Goal: Transaction & Acquisition: Purchase product/service

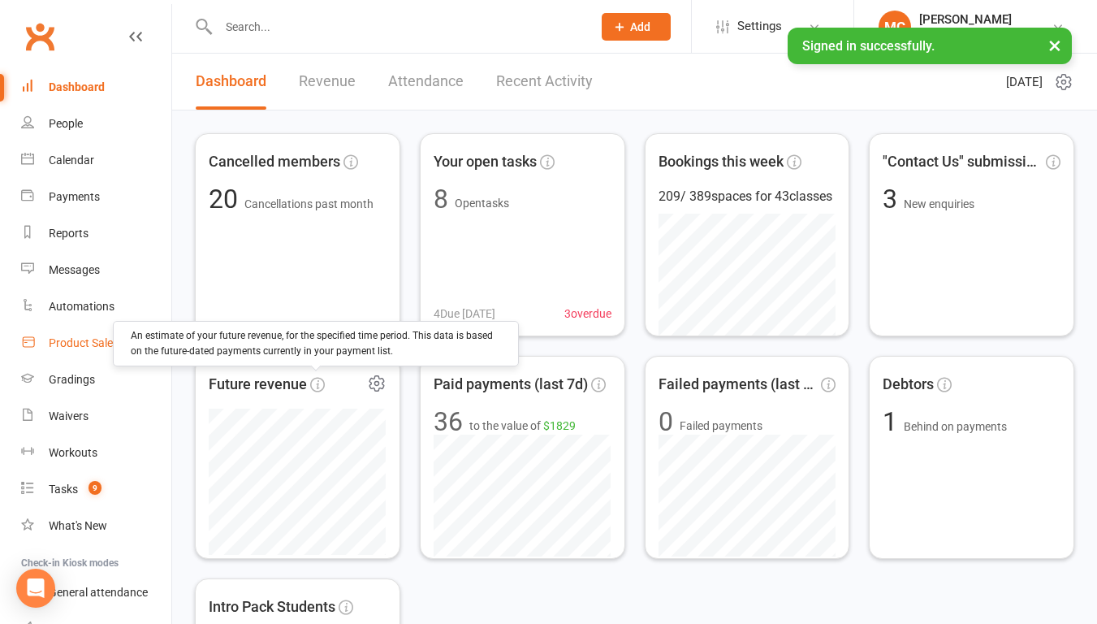
click at [62, 344] on div "Product Sales" at bounding box center [84, 342] width 70 height 13
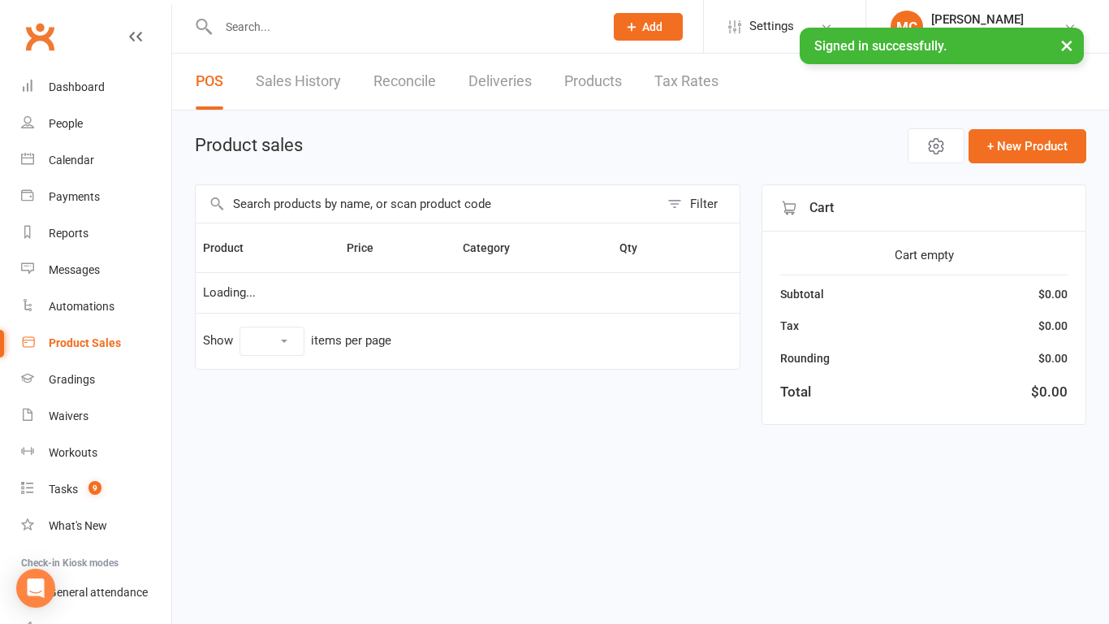
select select "25"
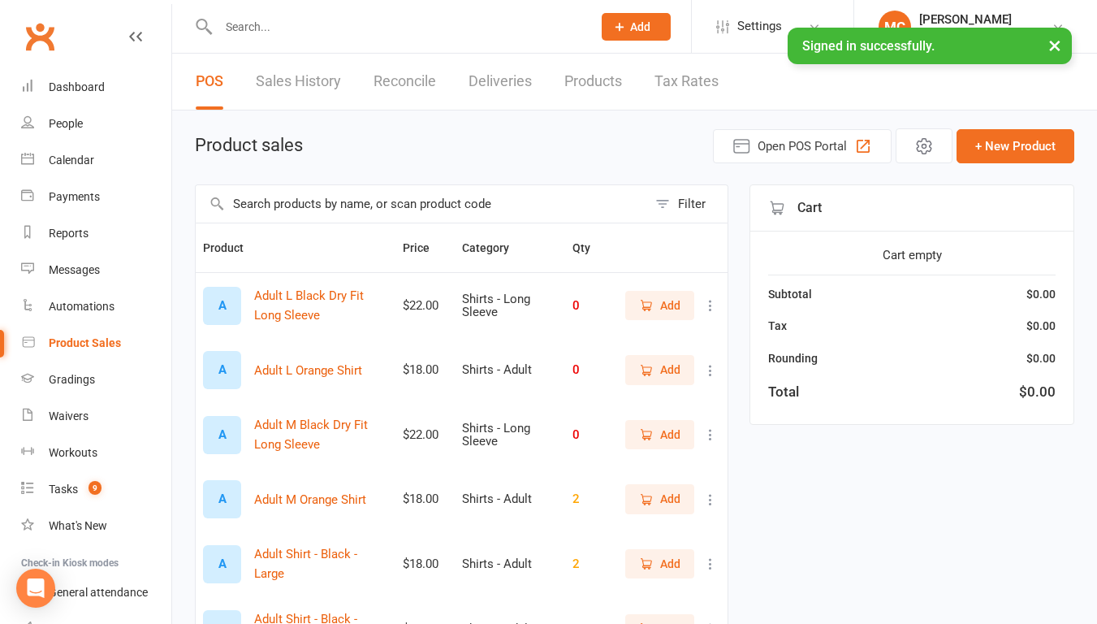
click at [276, 205] on input "text" at bounding box center [422, 203] width 452 height 37
drag, startPoint x: 759, startPoint y: 154, endPoint x: 663, endPoint y: 175, distance: 98.9
click at [449, 207] on input "text" at bounding box center [422, 203] width 452 height 37
type input "BGY1"
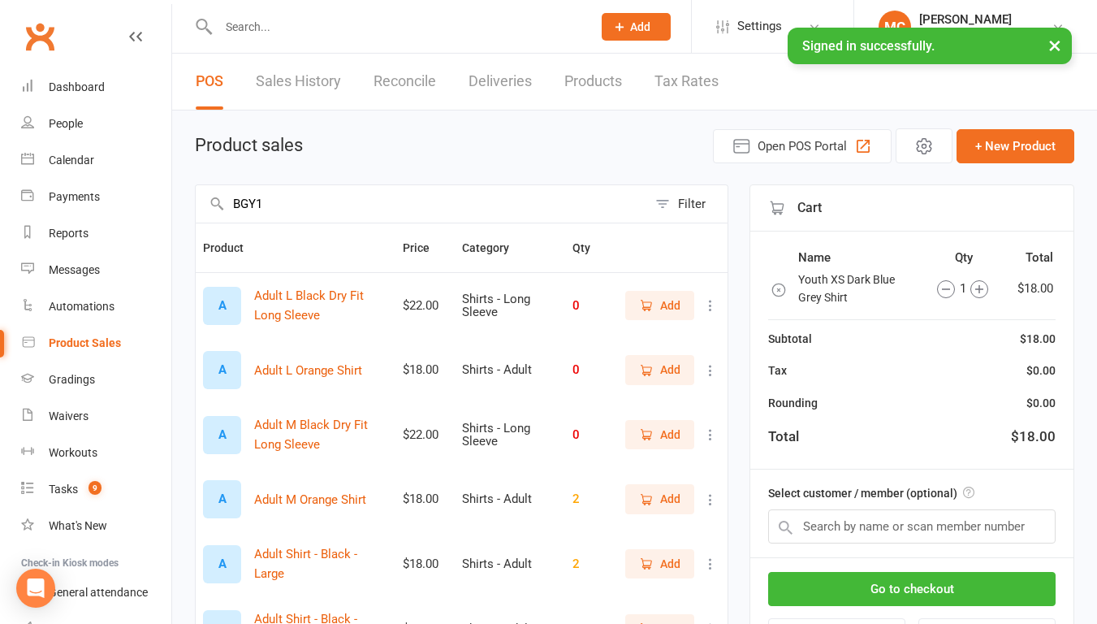
type input "BGY1"
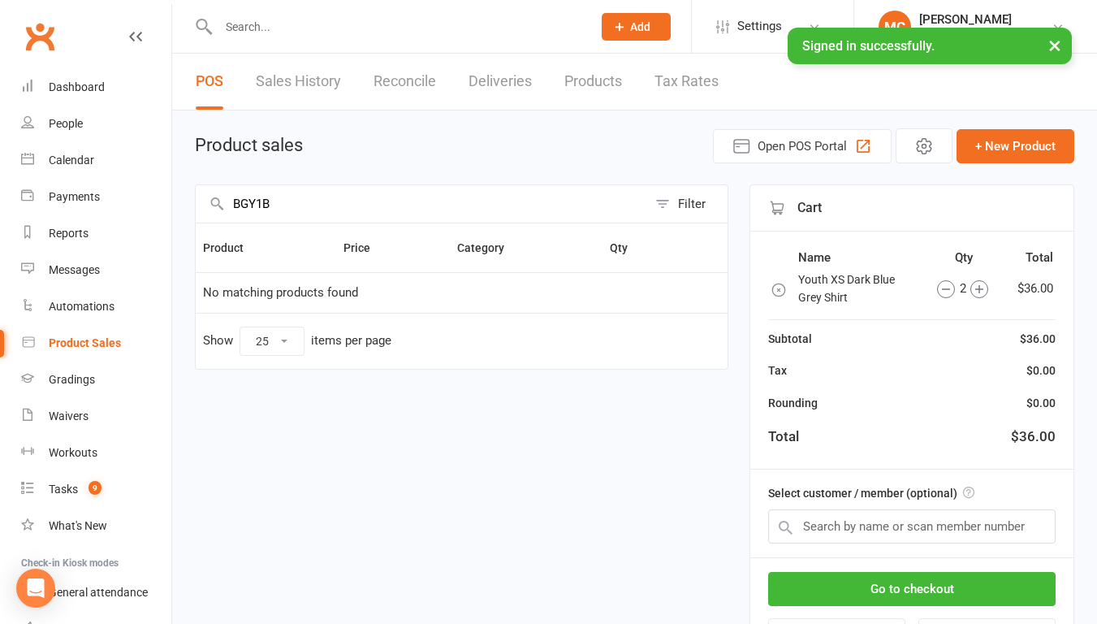
type input "BGY1"
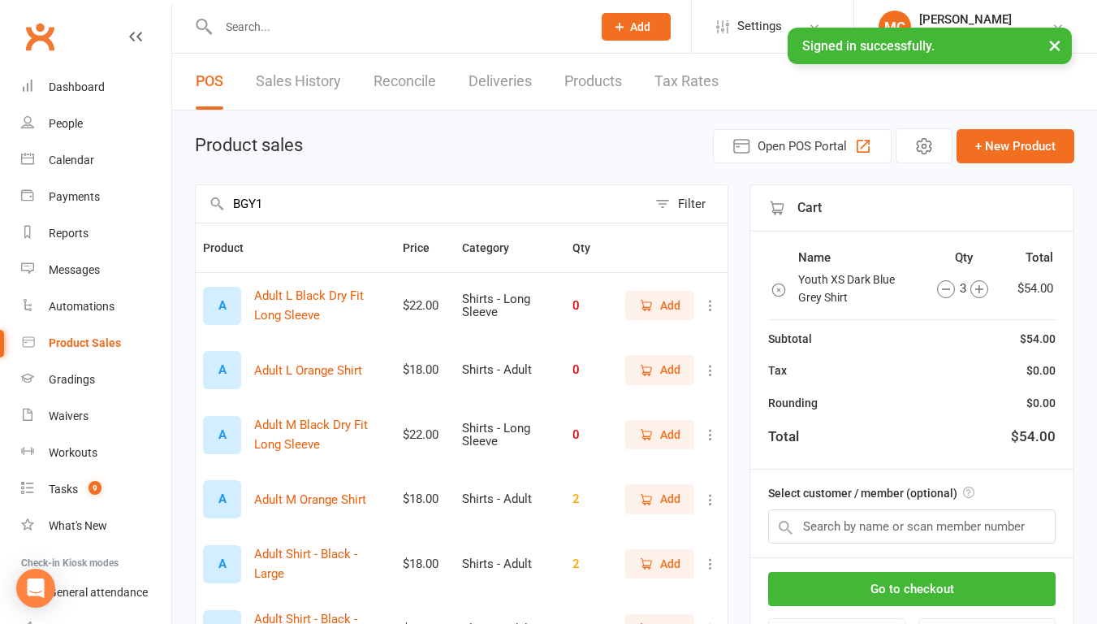
type input "BGY1"
type input "DBY1"
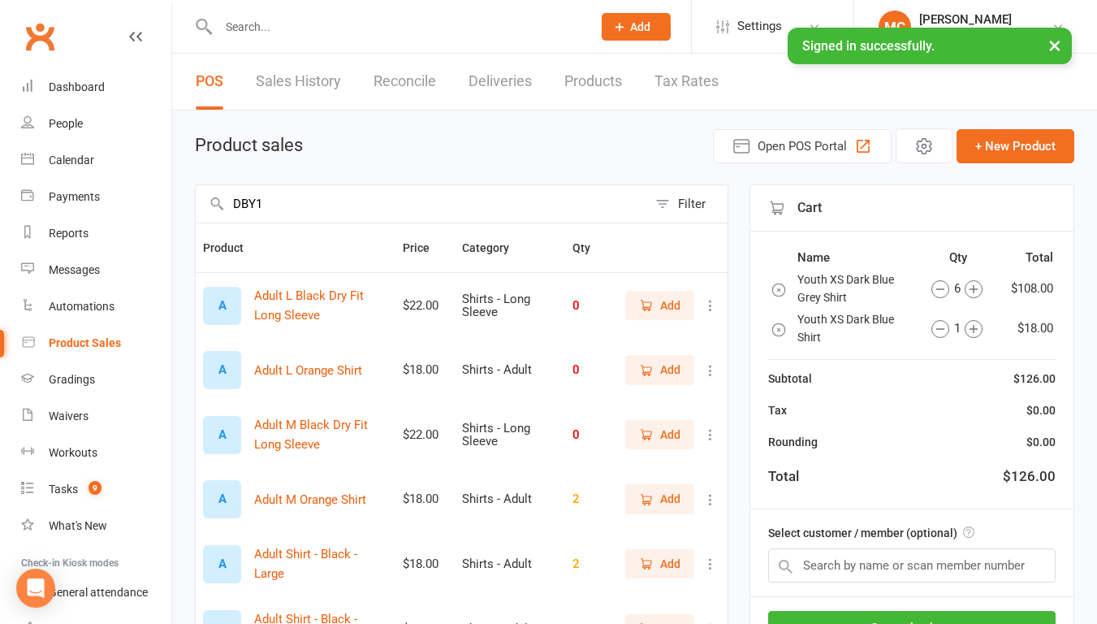
type input "DBY1"
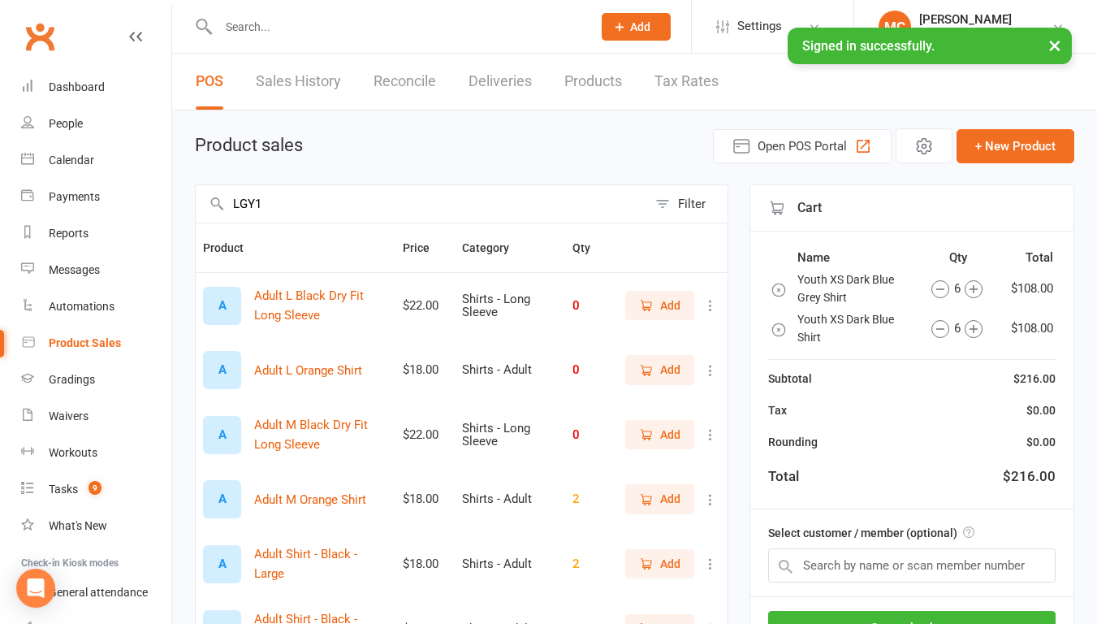
type input "LGY1"
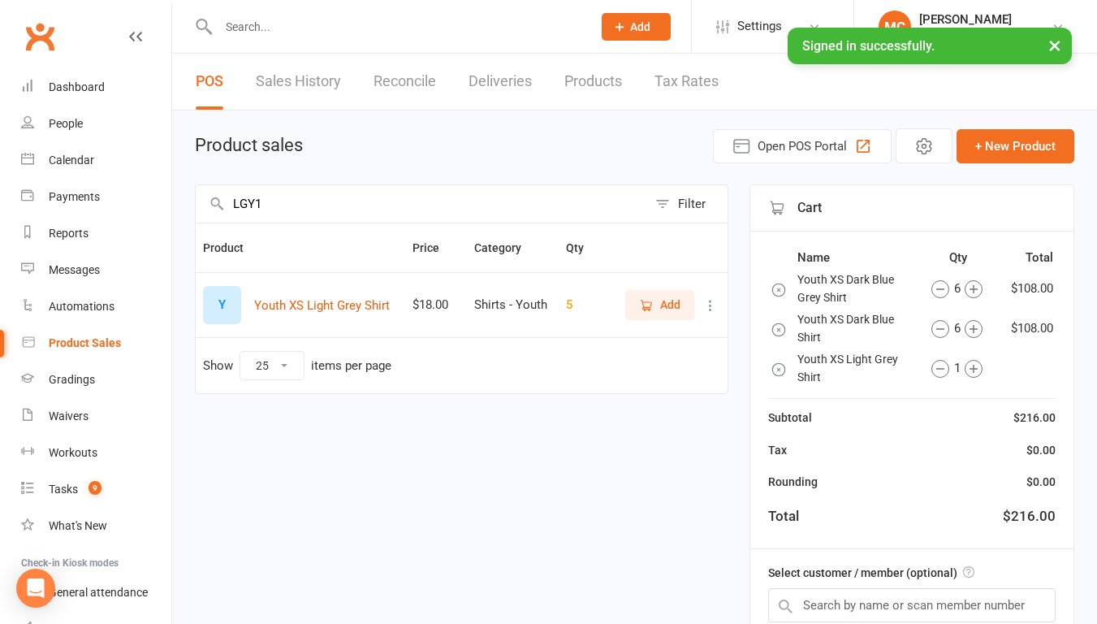
type input "LGY1"
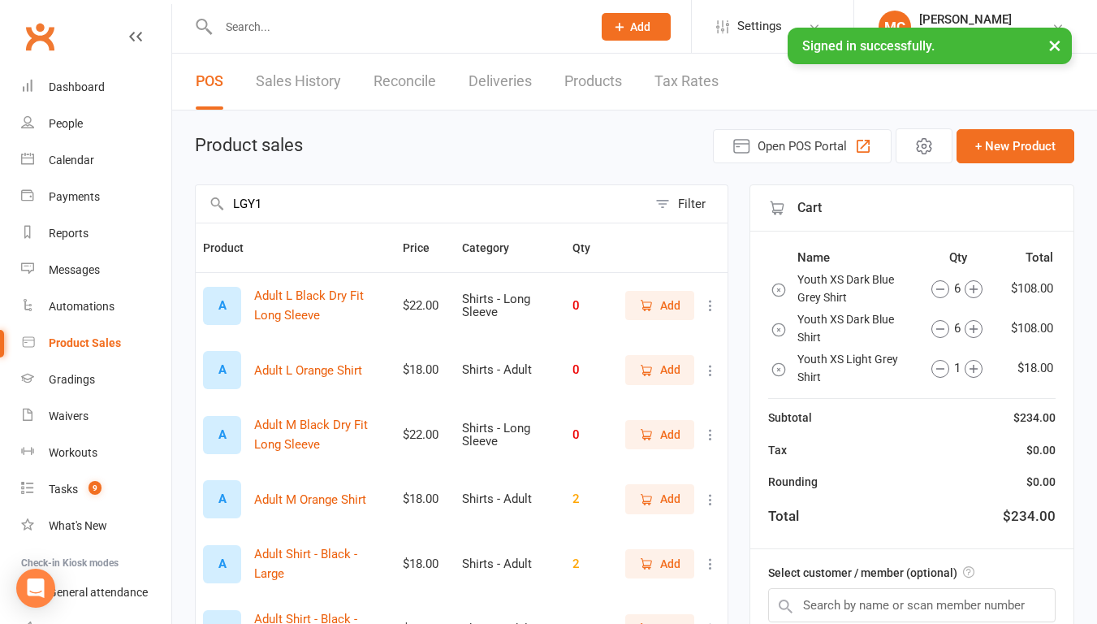
type input "LGY1"
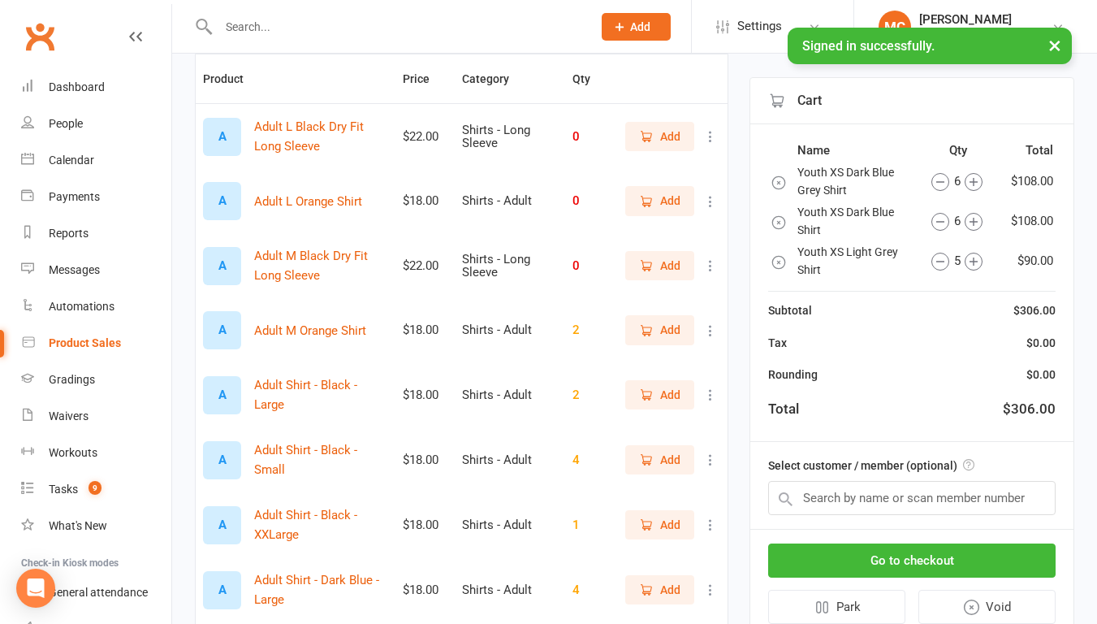
scroll to position [170, 0]
click at [818, 503] on input "text" at bounding box center [912, 498] width 288 height 34
click at [837, 506] on input "text" at bounding box center [912, 498] width 288 height 34
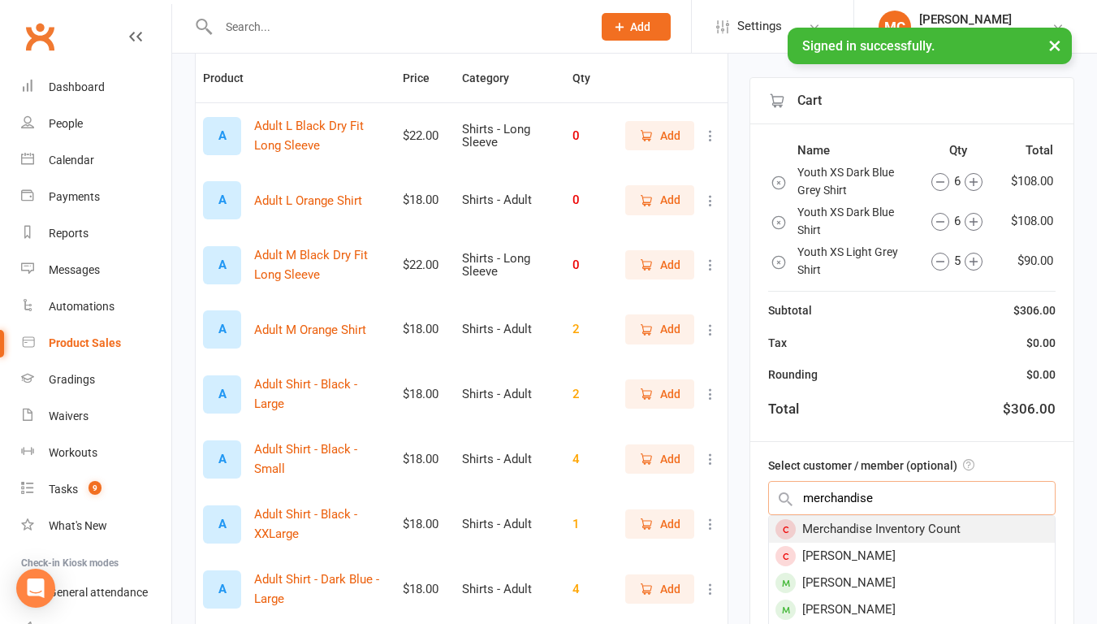
type input "merchandise"
click at [915, 531] on div "Merchandise Inventory Count" at bounding box center [912, 529] width 286 height 27
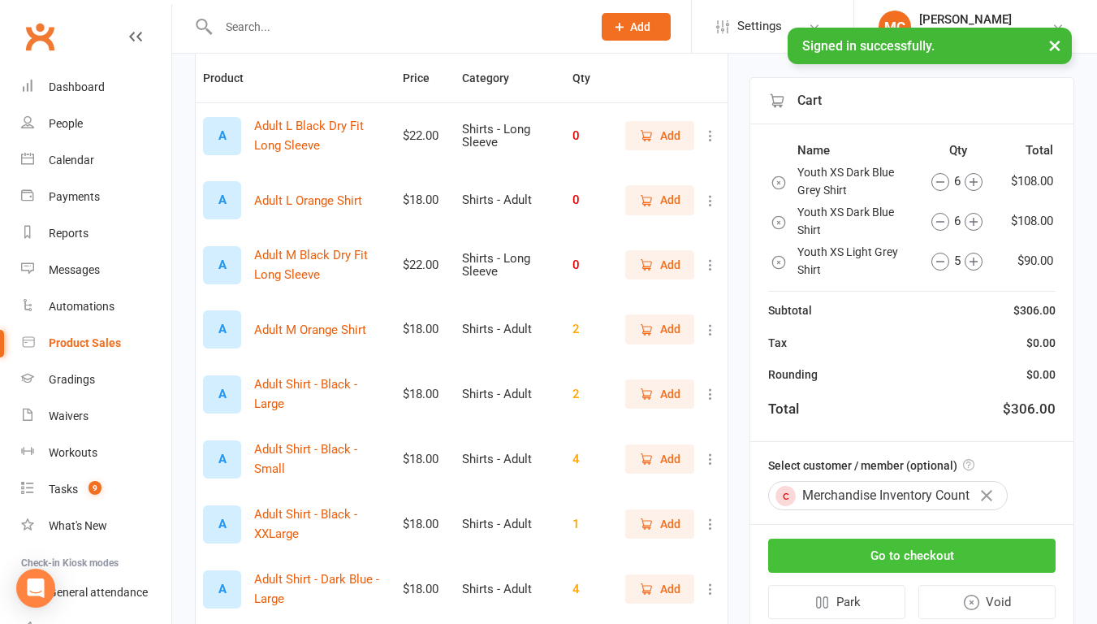
click at [915, 564] on button "Go to checkout" at bounding box center [912, 555] width 288 height 34
